Goal: Task Accomplishment & Management: Manage account settings

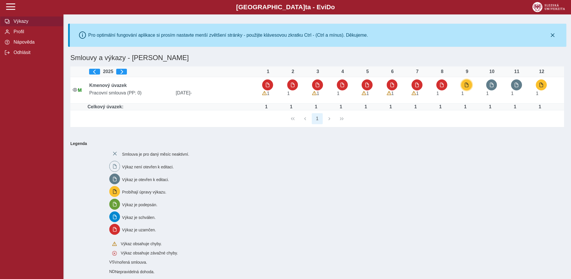
click at [467, 85] on span "button" at bounding box center [466, 84] width 5 height 5
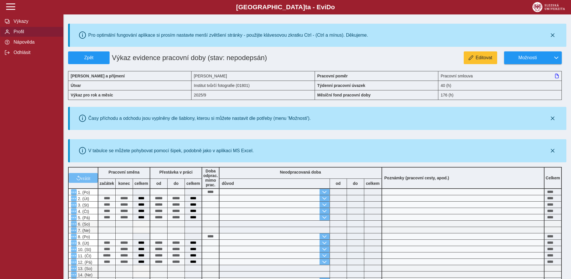
click at [20, 34] on span "Profil" at bounding box center [35, 31] width 47 height 5
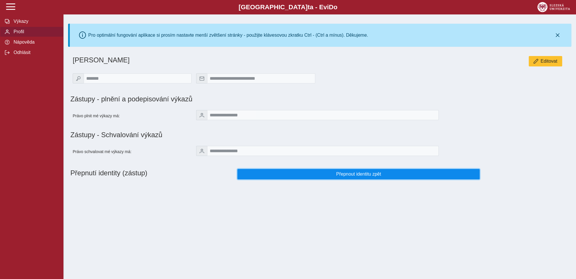
click at [359, 177] on span "Přepnout identitu zpět" at bounding box center [358, 173] width 233 height 5
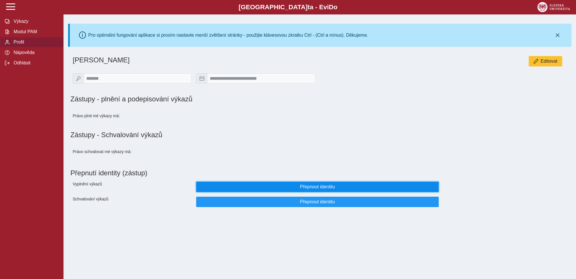
click at [315, 188] on span "Přepnout identitu" at bounding box center [317, 186] width 233 height 5
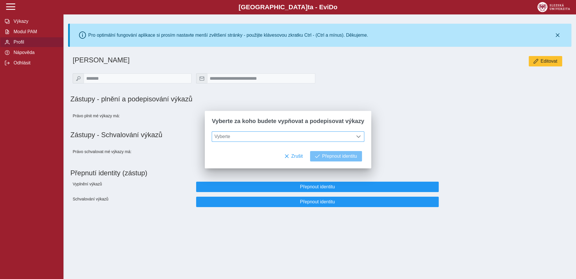
click at [356, 137] on span at bounding box center [358, 136] width 5 height 5
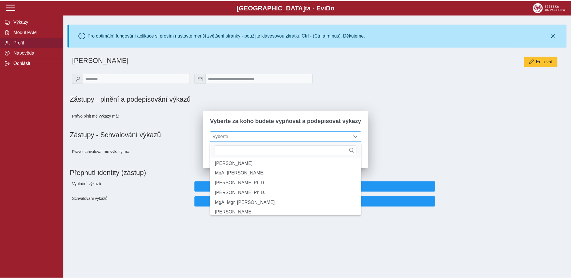
scroll to position [72, 0]
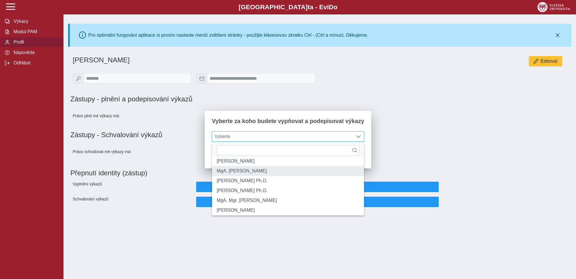
click at [234, 176] on li "MgA. [PERSON_NAME]" at bounding box center [288, 171] width 152 height 10
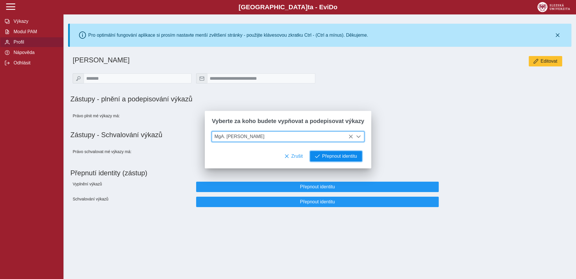
click at [331, 157] on span "Přepnout identitu" at bounding box center [339, 155] width 35 height 5
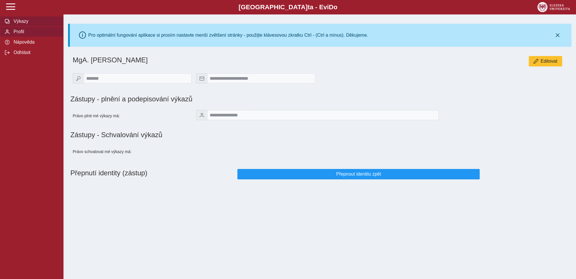
click at [22, 24] on span "Výkazy" at bounding box center [35, 21] width 47 height 5
